Goal: Transaction & Acquisition: Purchase product/service

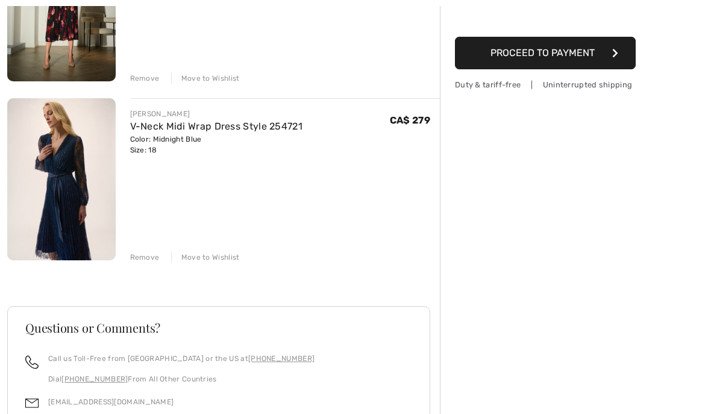
scroll to position [242, 0]
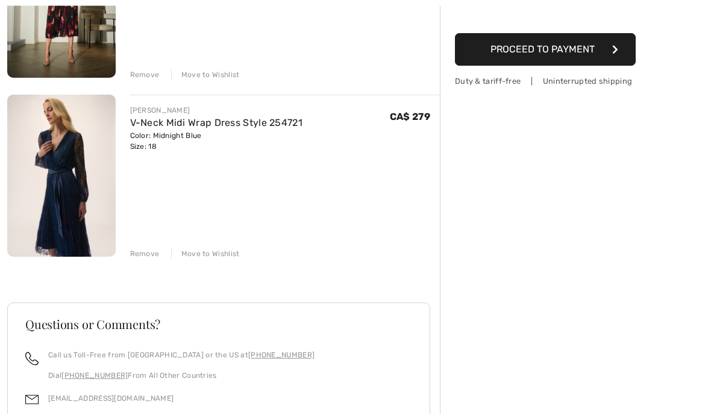
click at [139, 257] on div "Remove" at bounding box center [145, 254] width 30 height 11
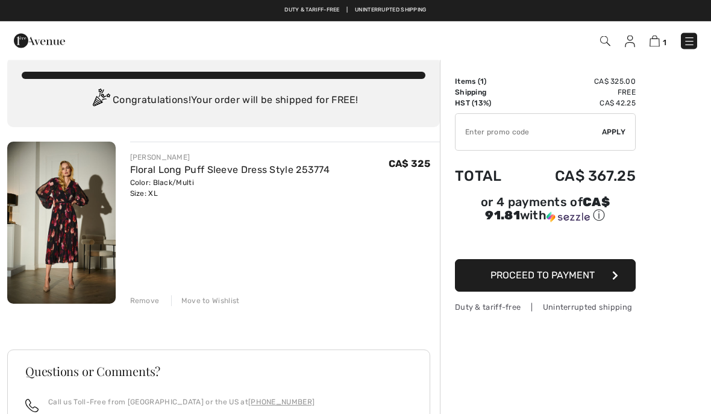
scroll to position [16, 0]
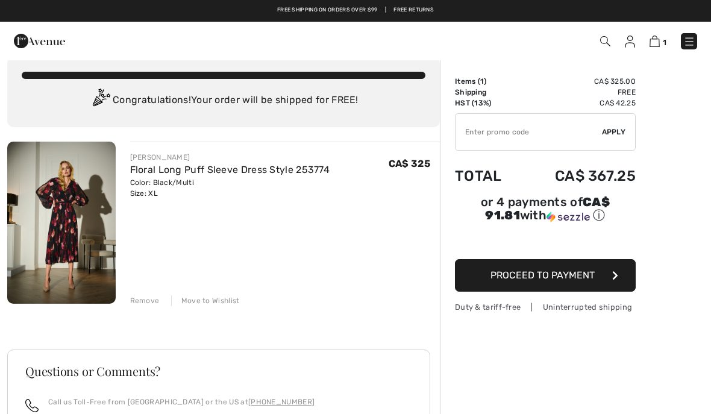
click at [135, 304] on div "Remove" at bounding box center [145, 300] width 30 height 11
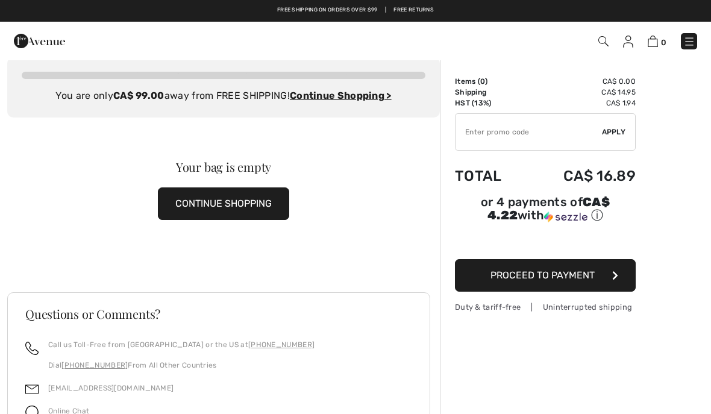
scroll to position [0, 0]
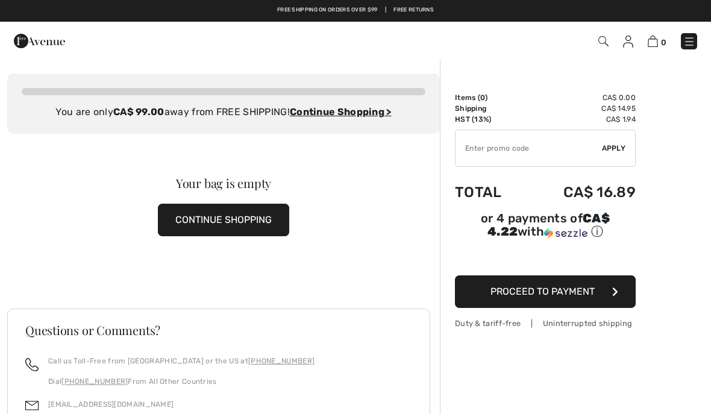
click at [35, 38] on img at bounding box center [39, 41] width 51 height 24
click at [689, 40] on img at bounding box center [689, 42] width 12 height 12
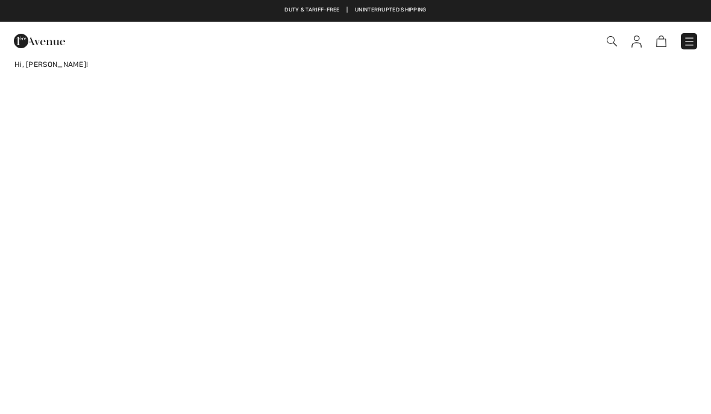
checkbox input "true"
click at [683, 46] on img at bounding box center [689, 42] width 12 height 12
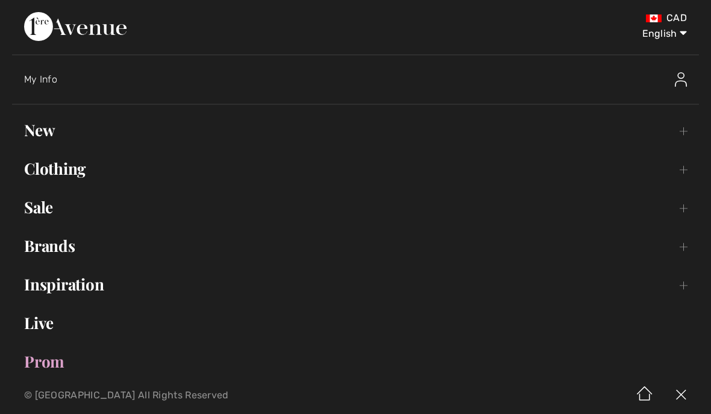
click at [673, 174] on link "Clothing Toggle submenu" at bounding box center [355, 168] width 687 height 27
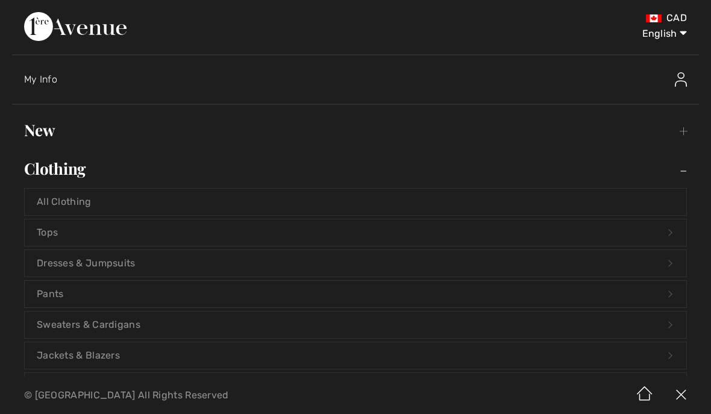
click at [671, 269] on link "Dresses & Jumpsuits Open submenu" at bounding box center [356, 263] width 662 height 27
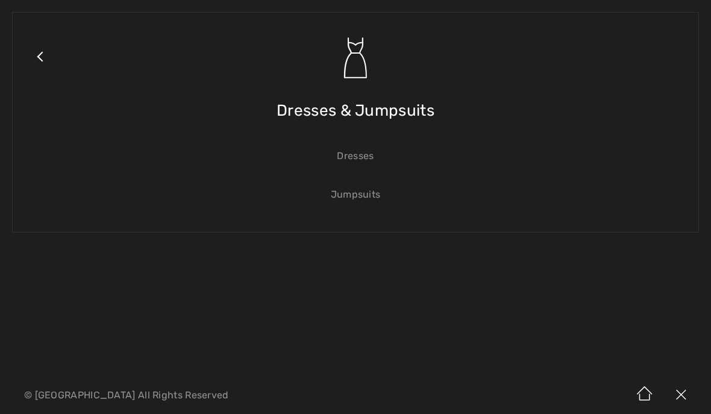
click at [363, 160] on link "Dresses" at bounding box center [356, 156] width 662 height 27
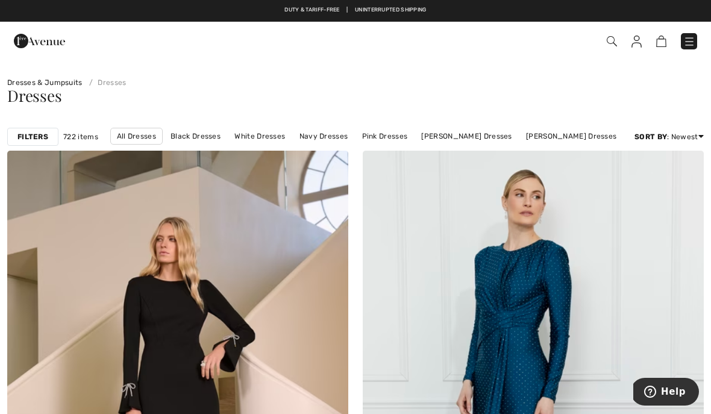
click at [471, 134] on link "Joseph Ribkoff Dresses" at bounding box center [466, 136] width 102 height 16
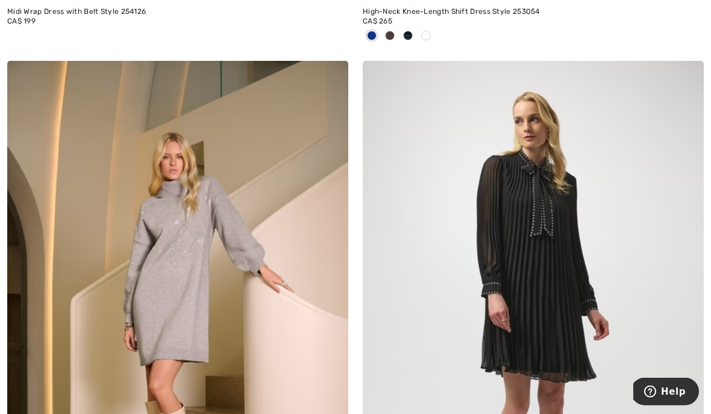
scroll to position [1827, 0]
click at [543, 290] on img at bounding box center [533, 317] width 341 height 512
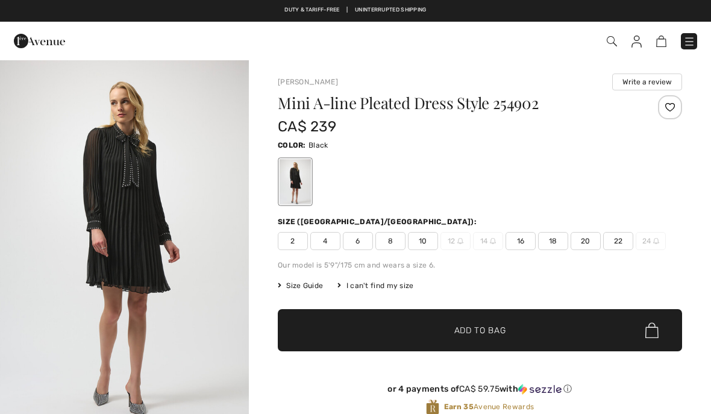
checkbox input "true"
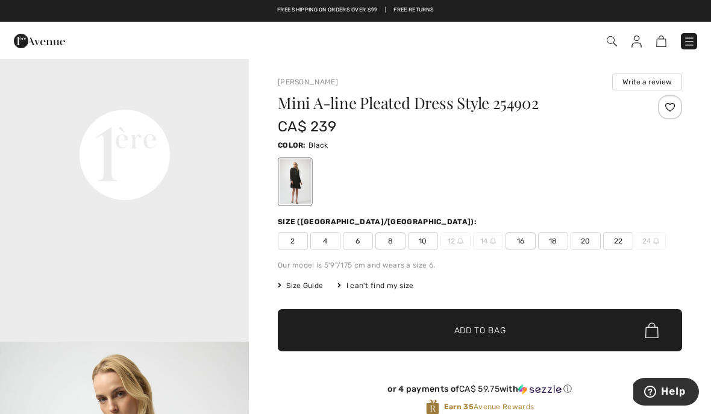
scroll to position [833, 0]
click at [102, 97] on video "Your browser does not support the video tag." at bounding box center [124, 34] width 249 height 125
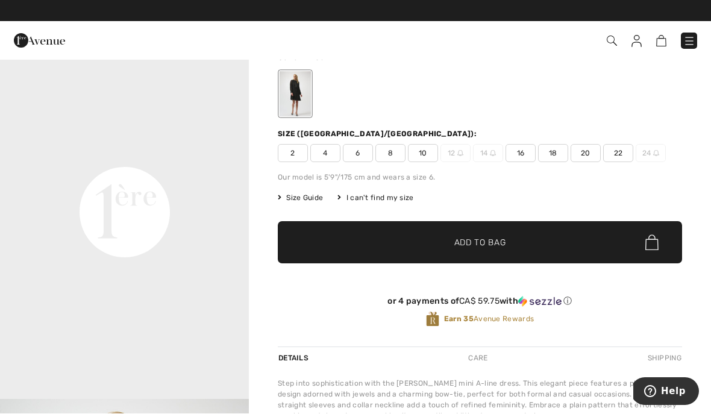
scroll to position [88, 0]
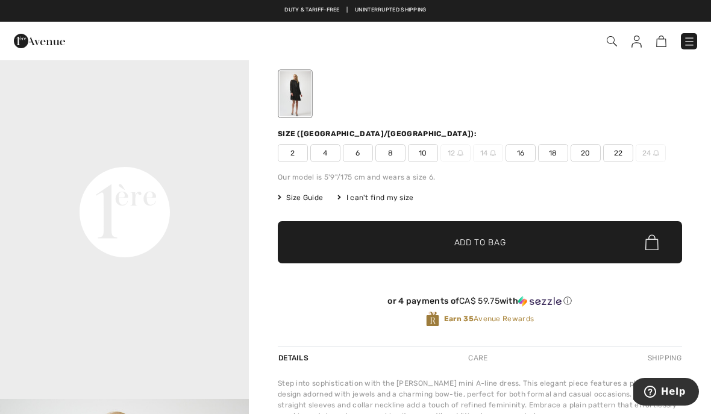
click at [563, 154] on span "18" at bounding box center [553, 153] width 30 height 18
click at [579, 245] on span "✔ Added to Bag Add to Bag" at bounding box center [480, 242] width 404 height 42
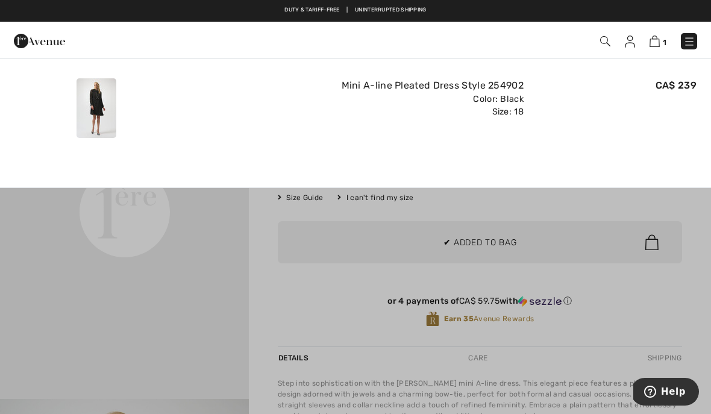
scroll to position [0, 0]
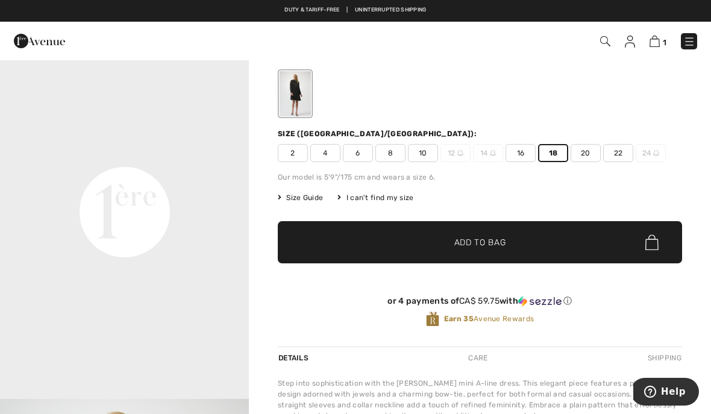
click at [659, 40] on img at bounding box center [655, 41] width 10 height 11
click at [652, 42] on img at bounding box center [655, 41] width 10 height 11
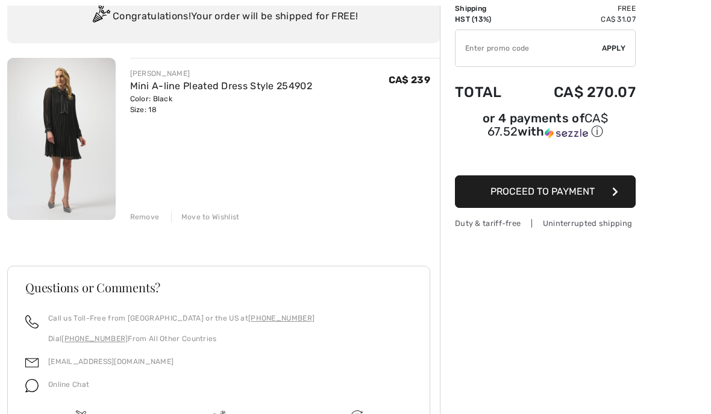
scroll to position [100, 0]
click at [606, 197] on button "Proceed to Payment" at bounding box center [545, 191] width 181 height 33
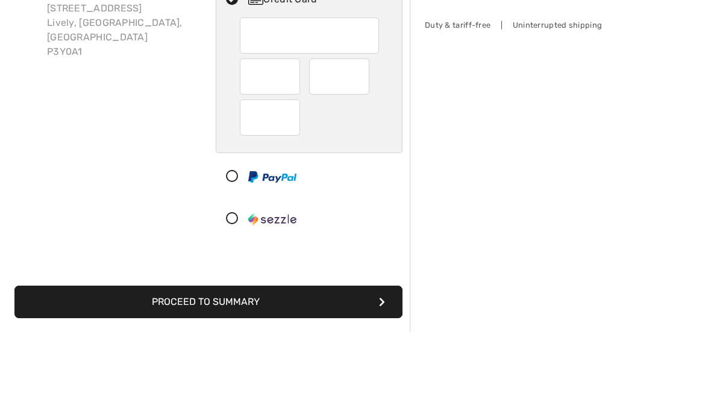
scroll to position [157, 0]
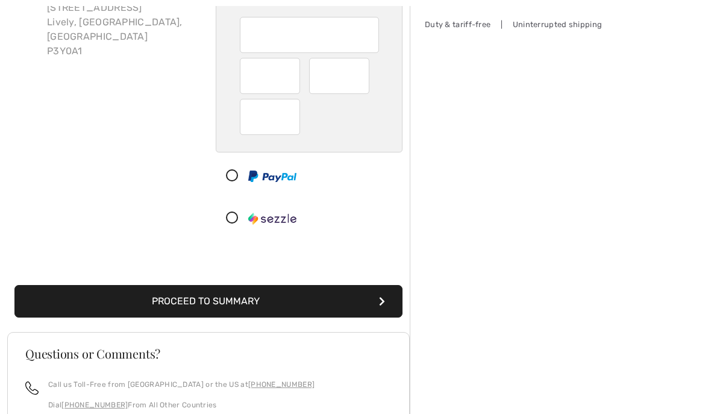
click at [347, 292] on button "Proceed to Summary" at bounding box center [208, 301] width 388 height 33
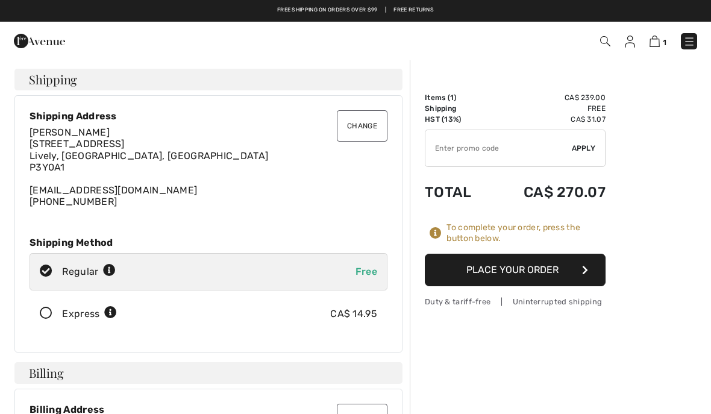
scroll to position [2, 0]
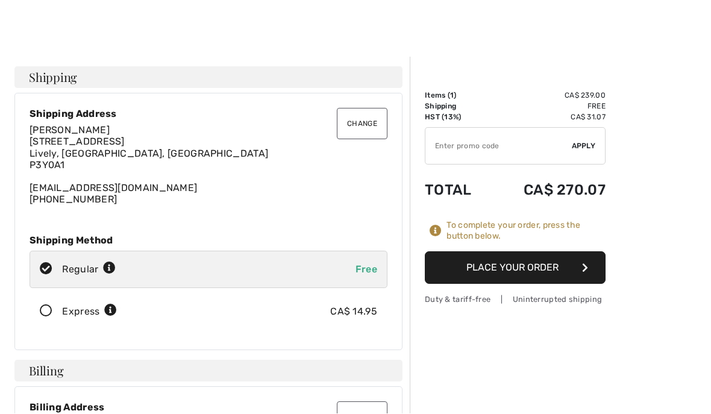
click at [542, 269] on button "Place Your Order" at bounding box center [515, 268] width 181 height 33
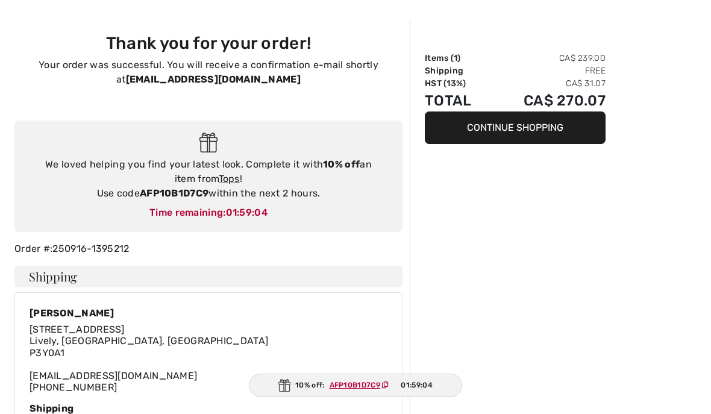
scroll to position [41, 0]
